Goal: Obtain resource: Download file/media

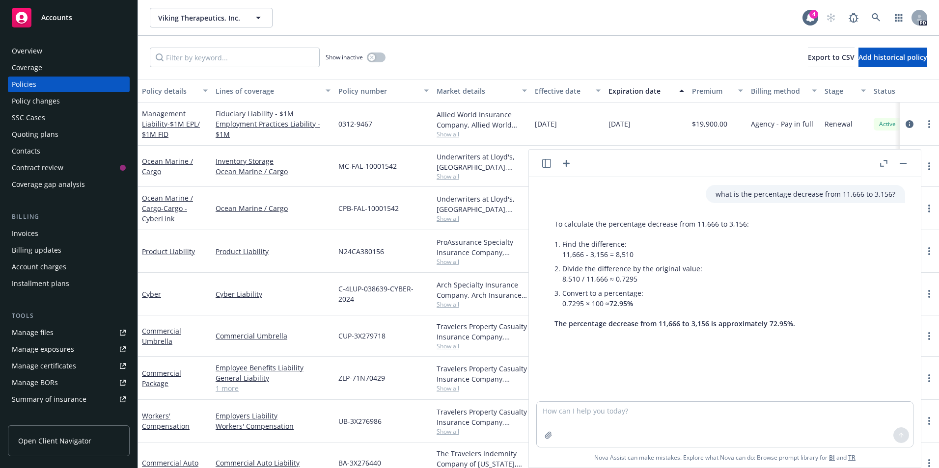
click at [80, 17] on div "Accounts" at bounding box center [69, 18] width 114 height 20
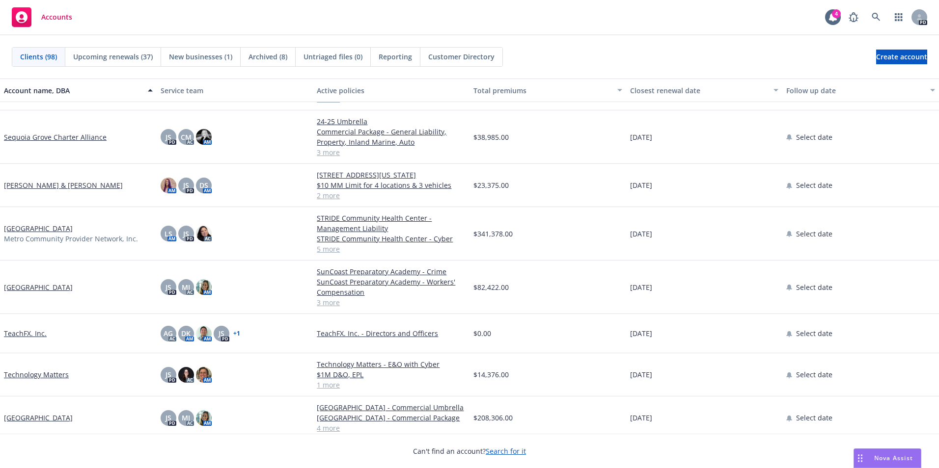
scroll to position [3143, 0]
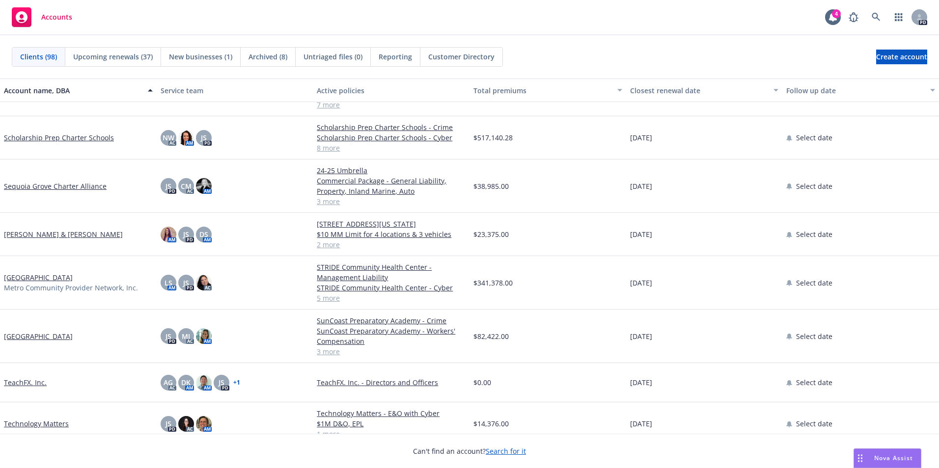
click at [60, 239] on link "[PERSON_NAME] & [PERSON_NAME]" at bounding box center [63, 234] width 119 height 10
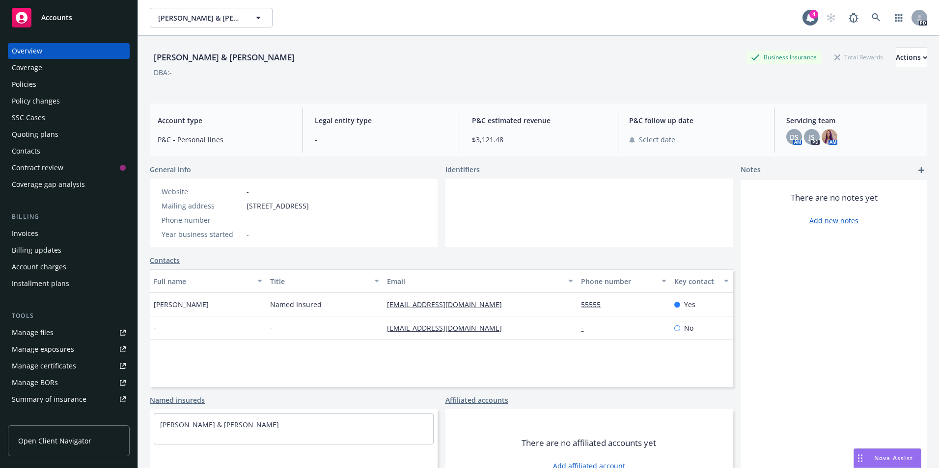
click at [23, 90] on div "Policies" at bounding box center [24, 85] width 25 height 16
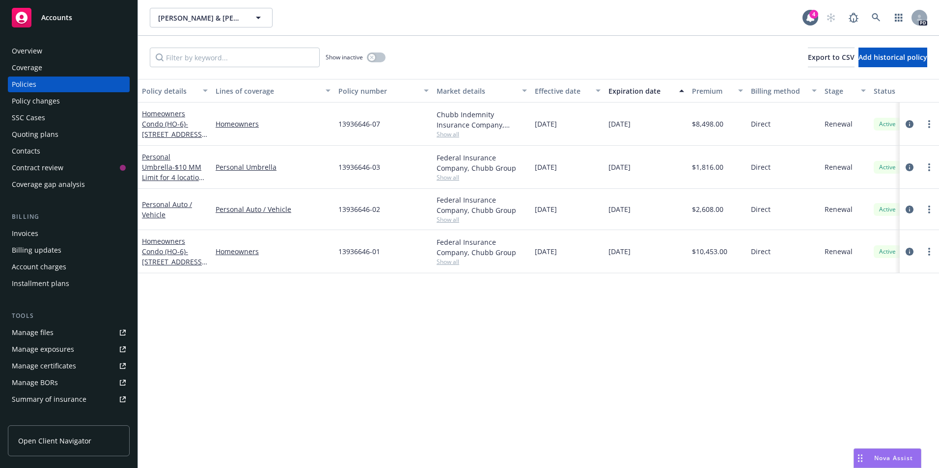
click at [440, 263] on span "Show all" at bounding box center [482, 262] width 90 height 8
click at [269, 293] on div "Policy details Lines of coverage Policy number Market details Effective date Ex…" at bounding box center [538, 273] width 801 height 389
click at [160, 249] on link "Homeowners Condo (HO-6) - [STREET_ADDRESS] plus Liability Extension to [STREET_…" at bounding box center [173, 267] width 62 height 61
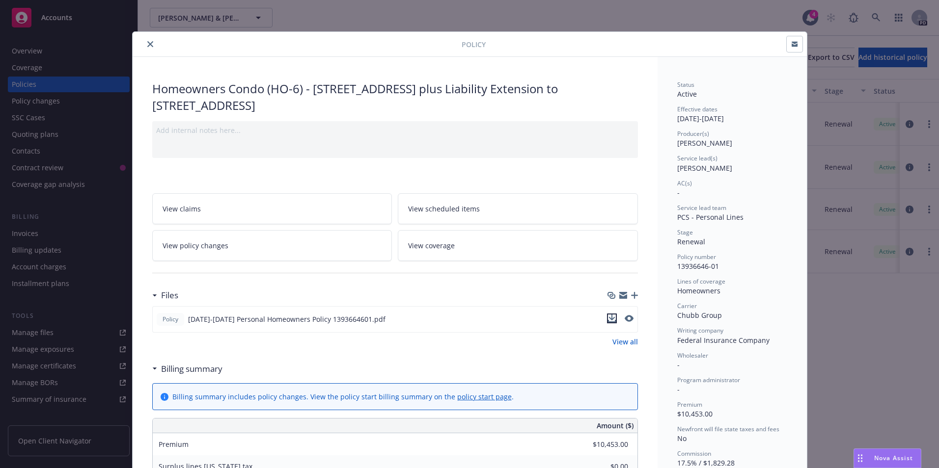
click at [609, 317] on icon "download file" at bounding box center [612, 319] width 8 height 8
click at [147, 42] on icon "close" at bounding box center [150, 44] width 6 height 6
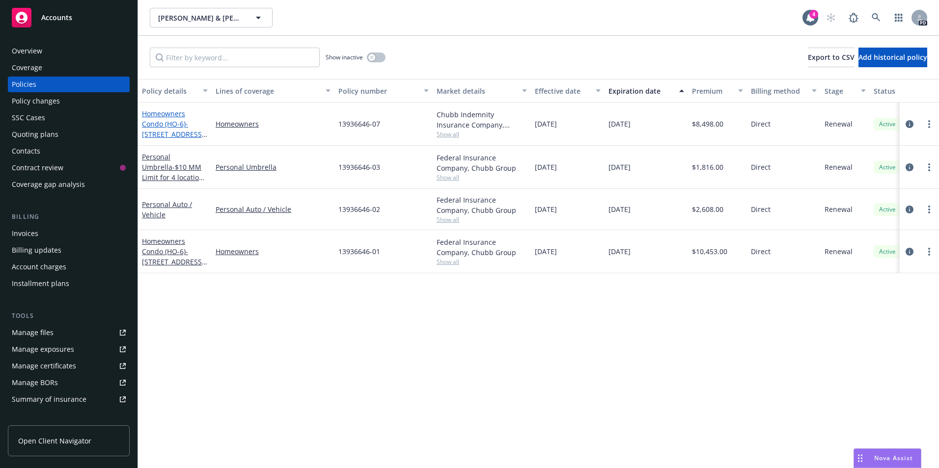
click at [163, 114] on link "Homeowners Condo (HO-6) - [STREET_ADDRESS][US_STATE]" at bounding box center [173, 129] width 62 height 40
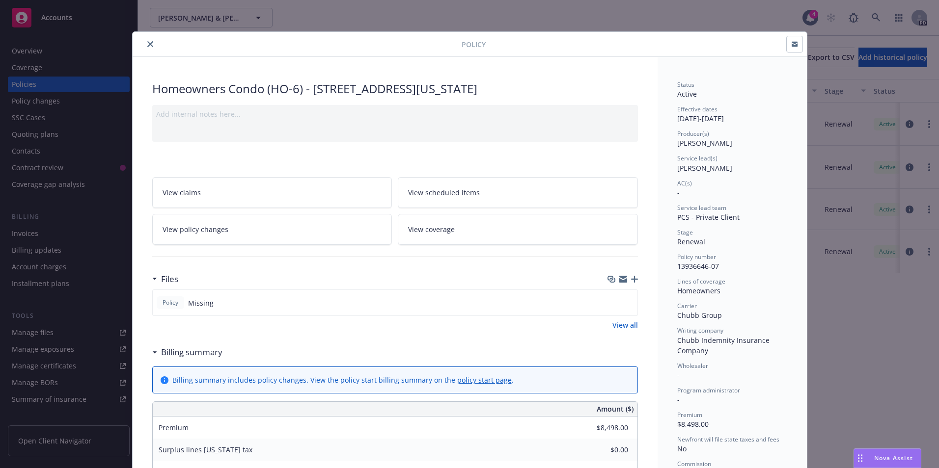
click at [144, 46] on button "close" at bounding box center [150, 44] width 12 height 12
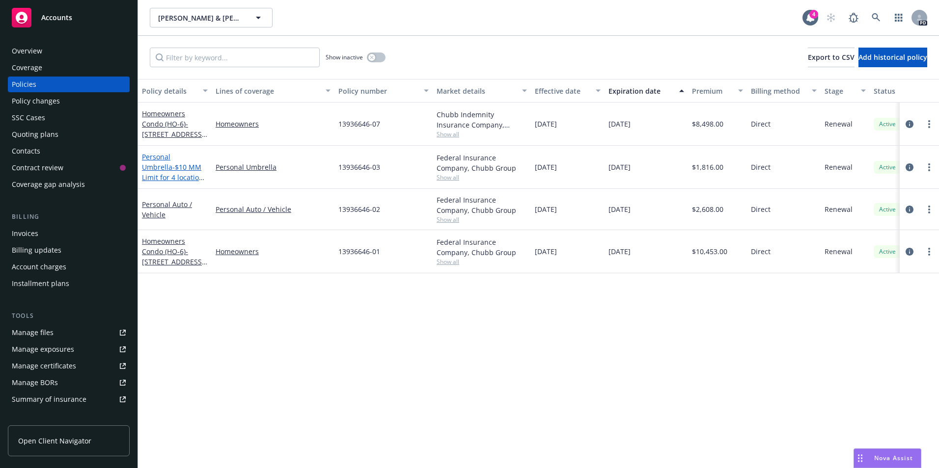
click at [169, 166] on span "- $10 MM Limit for 4 locations & 3 vehicles" at bounding box center [174, 178] width 65 height 30
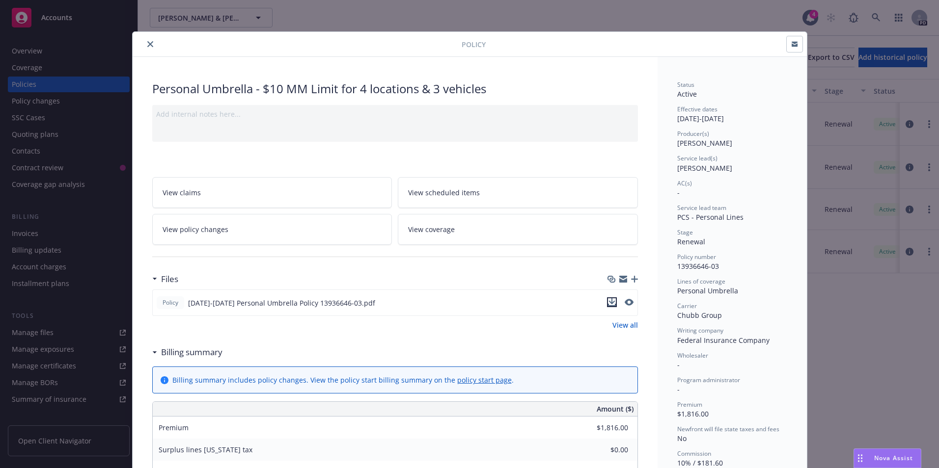
click at [608, 302] on icon "download file" at bounding box center [612, 303] width 8 height 8
